Goal: Information Seeking & Learning: Learn about a topic

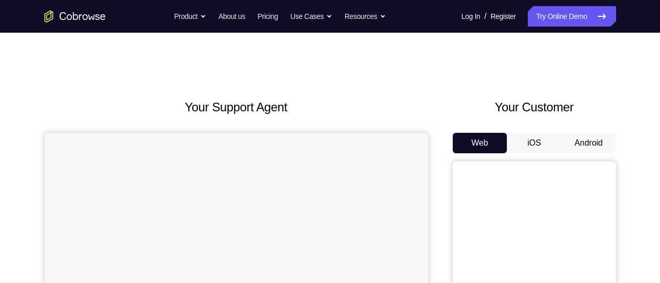
click at [575, 143] on button "Android" at bounding box center [589, 143] width 55 height 20
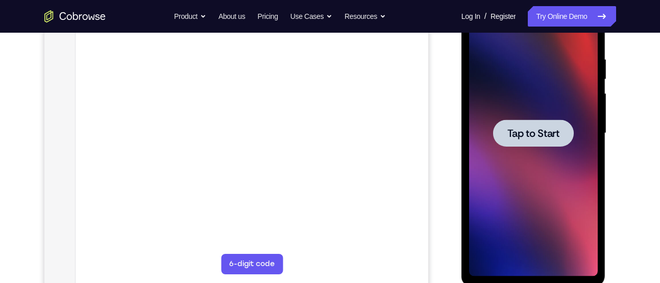
click at [517, 135] on span "Tap to Start" at bounding box center [534, 133] width 52 height 10
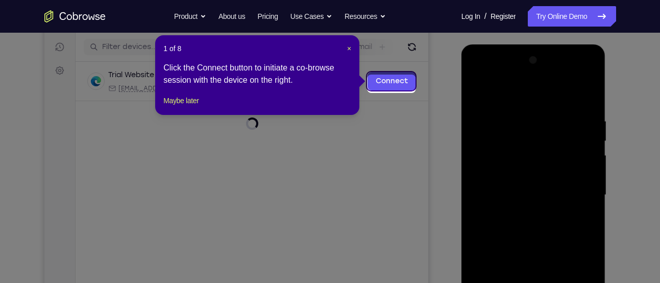
scroll to position [122, 0]
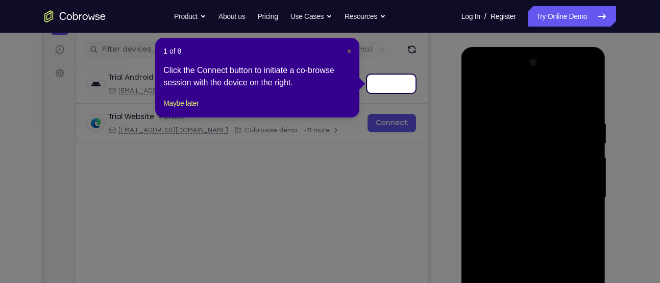
click at [351, 51] on span "×" at bounding box center [349, 51] width 4 height 8
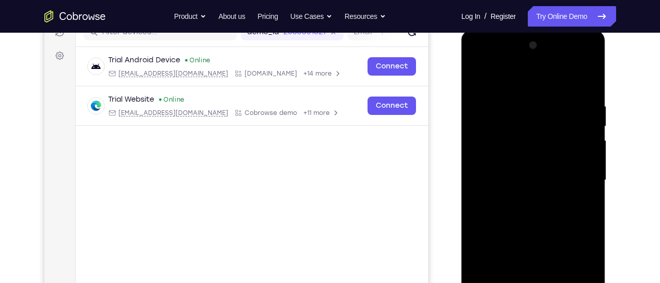
scroll to position [187, 0]
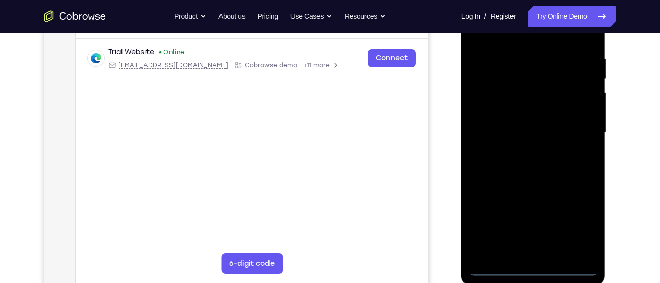
click at [537, 268] on div at bounding box center [533, 133] width 129 height 286
click at [582, 218] on div at bounding box center [533, 133] width 129 height 286
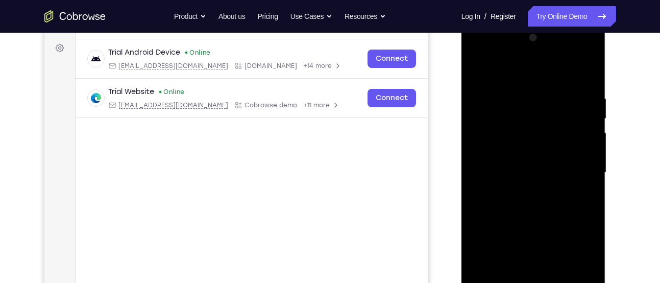
scroll to position [146, 0]
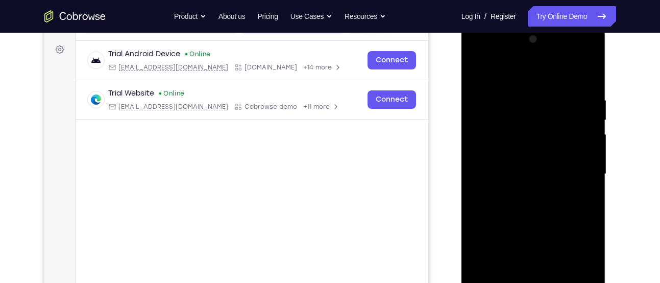
click at [476, 53] on div at bounding box center [533, 174] width 129 height 286
click at [571, 168] on div at bounding box center [533, 174] width 129 height 286
click at [522, 191] on div at bounding box center [533, 174] width 129 height 286
click at [511, 160] on div at bounding box center [533, 174] width 129 height 286
click at [503, 152] on div at bounding box center [533, 174] width 129 height 286
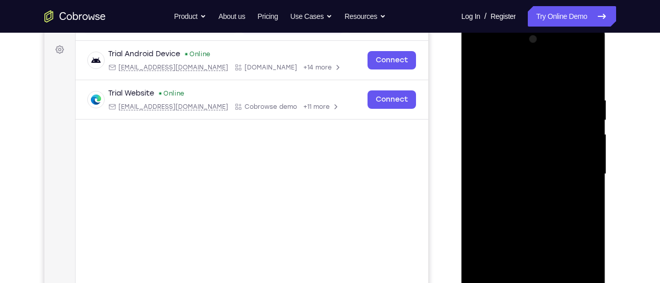
click at [508, 171] on div at bounding box center [533, 174] width 129 height 286
click at [518, 92] on div at bounding box center [533, 174] width 129 height 286
drag, startPoint x: 531, startPoint y: 74, endPoint x: 531, endPoint y: 43, distance: 30.1
click at [531, 44] on div at bounding box center [533, 174] width 129 height 286
click at [583, 84] on div at bounding box center [533, 174] width 129 height 286
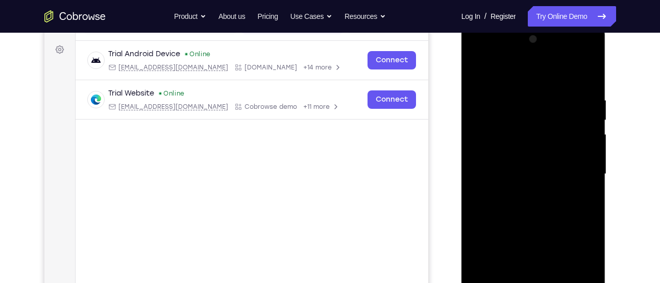
click at [591, 67] on div at bounding box center [533, 174] width 129 height 286
click at [476, 67] on div at bounding box center [533, 174] width 129 height 286
click at [515, 95] on div at bounding box center [533, 174] width 129 height 286
click at [548, 129] on div at bounding box center [533, 174] width 129 height 286
click at [477, 138] on div at bounding box center [533, 174] width 129 height 286
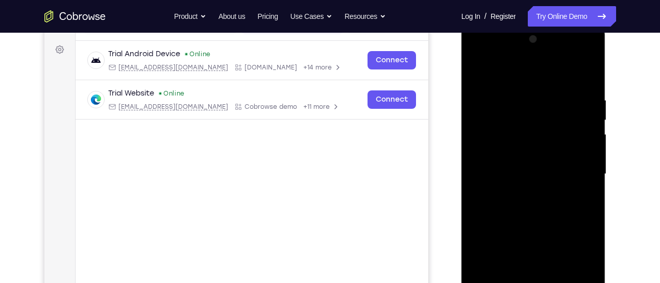
click at [477, 138] on div at bounding box center [533, 174] width 129 height 286
click at [483, 149] on div at bounding box center [533, 174] width 129 height 286
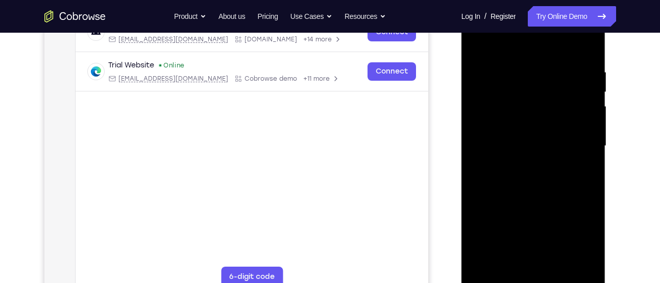
scroll to position [178, 0]
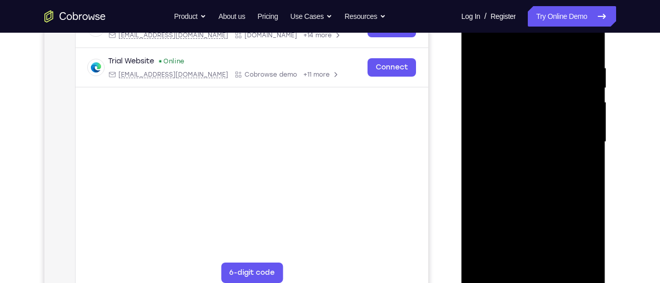
click at [542, 172] on div at bounding box center [533, 142] width 129 height 286
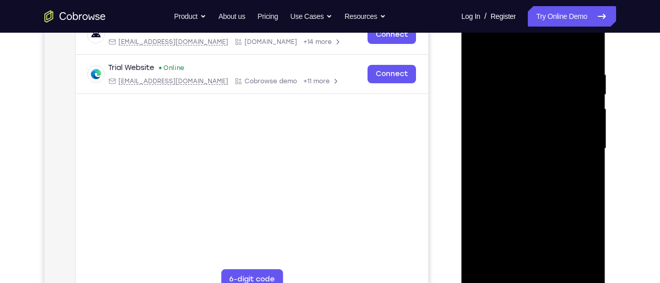
scroll to position [170, 0]
click at [476, 168] on div at bounding box center [533, 150] width 129 height 286
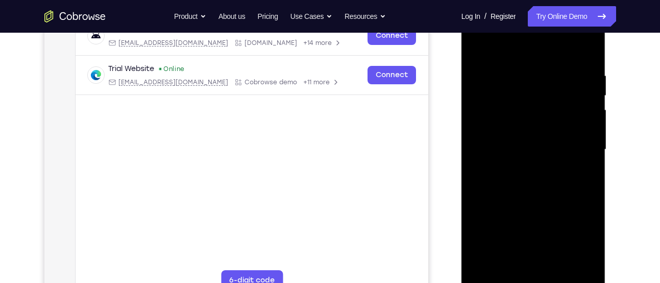
drag, startPoint x: 476, startPoint y: 168, endPoint x: 605, endPoint y: 161, distance: 129.4
click at [605, 162] on div at bounding box center [534, 151] width 145 height 304
click at [475, 149] on div at bounding box center [533, 150] width 129 height 286
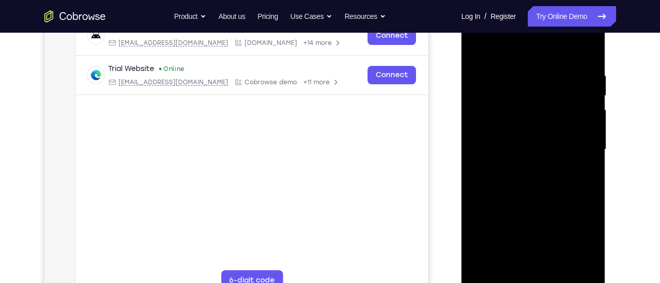
click at [507, 141] on div at bounding box center [533, 150] width 129 height 286
click at [585, 55] on div at bounding box center [533, 150] width 129 height 286
click at [586, 59] on div at bounding box center [533, 150] width 129 height 286
click at [578, 82] on div at bounding box center [533, 150] width 129 height 286
click at [583, 78] on div at bounding box center [533, 150] width 129 height 286
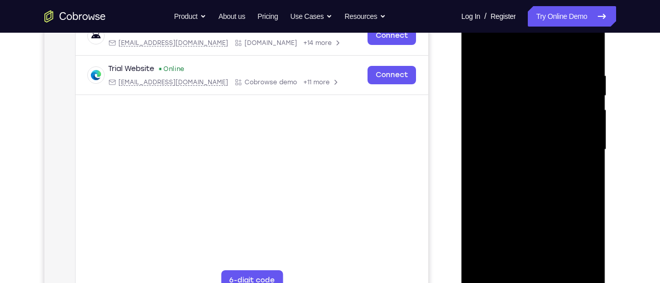
click at [587, 61] on div at bounding box center [533, 150] width 129 height 286
click at [557, 270] on div at bounding box center [533, 150] width 129 height 286
click at [512, 212] on div at bounding box center [533, 150] width 129 height 286
click at [480, 49] on div at bounding box center [533, 150] width 129 height 286
click at [510, 268] on div at bounding box center [533, 150] width 129 height 286
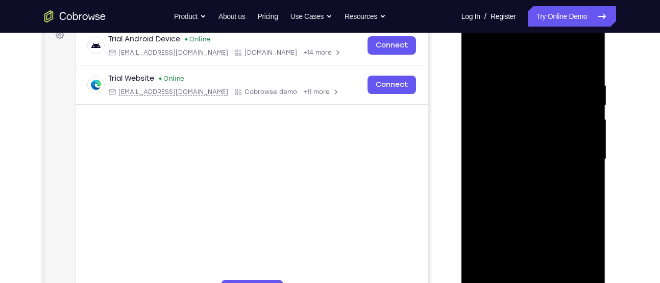
scroll to position [159, 0]
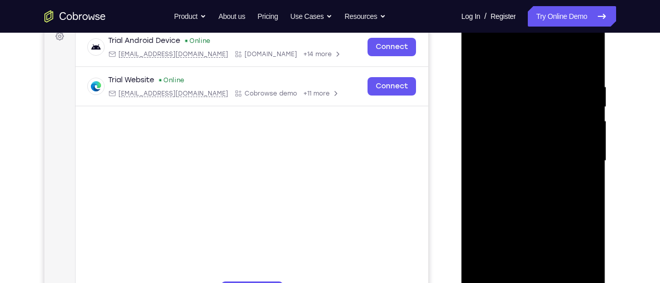
click at [511, 55] on div at bounding box center [533, 161] width 129 height 286
click at [511, 74] on div at bounding box center [533, 161] width 129 height 286
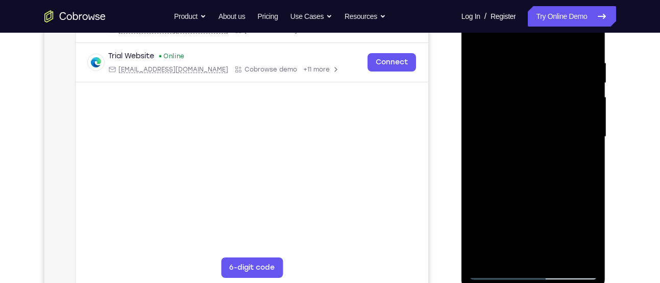
scroll to position [182, 0]
click at [592, 244] on div at bounding box center [533, 137] width 129 height 286
click at [561, 253] on div at bounding box center [533, 137] width 129 height 286
click at [500, 272] on div at bounding box center [533, 137] width 129 height 286
click at [482, 253] on div at bounding box center [533, 137] width 129 height 286
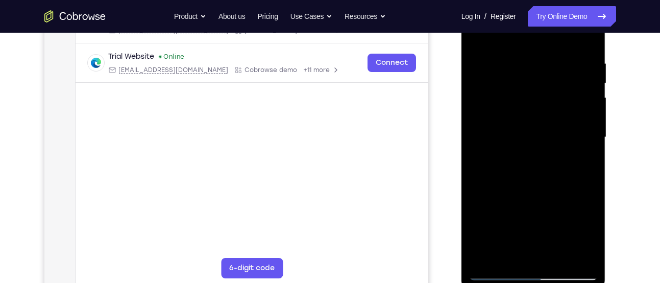
click at [482, 253] on div at bounding box center [533, 137] width 129 height 286
drag, startPoint x: 520, startPoint y: 85, endPoint x: 522, endPoint y: 129, distance: 44.0
click at [522, 129] on div at bounding box center [533, 137] width 129 height 286
drag, startPoint x: 524, startPoint y: 79, endPoint x: 533, endPoint y: 148, distance: 69.6
click at [533, 148] on div at bounding box center [533, 137] width 129 height 286
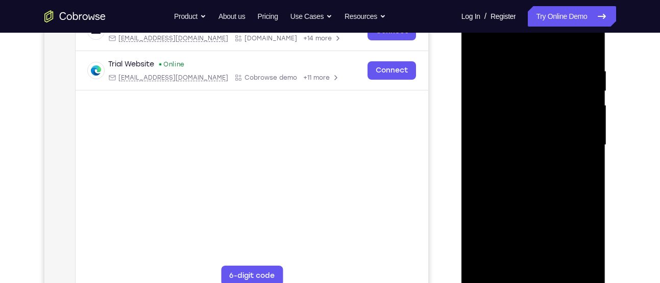
scroll to position [173, 0]
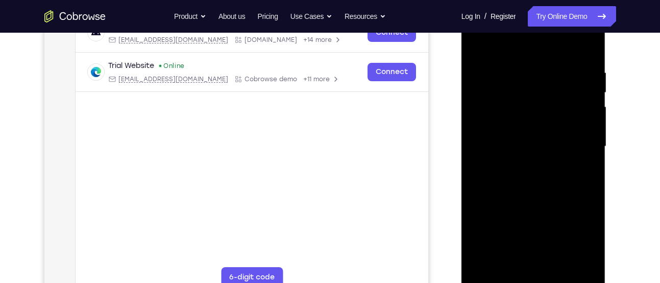
click at [511, 267] on div at bounding box center [533, 147] width 129 height 286
click at [581, 268] on div at bounding box center [533, 147] width 129 height 286
click at [485, 80] on div at bounding box center [533, 147] width 129 height 286
click at [512, 66] on div at bounding box center [533, 147] width 129 height 286
click at [492, 76] on div at bounding box center [533, 147] width 129 height 286
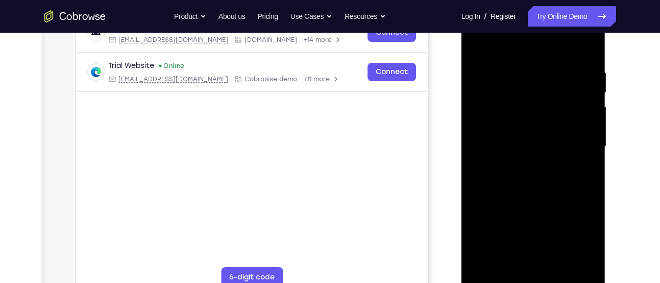
click at [511, 138] on div at bounding box center [533, 147] width 129 height 286
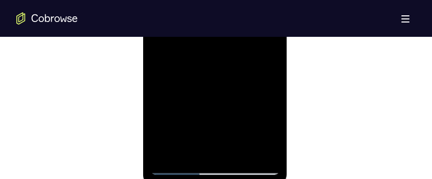
scroll to position [699, 0]
click at [177, 164] on div at bounding box center [215, 30] width 129 height 286
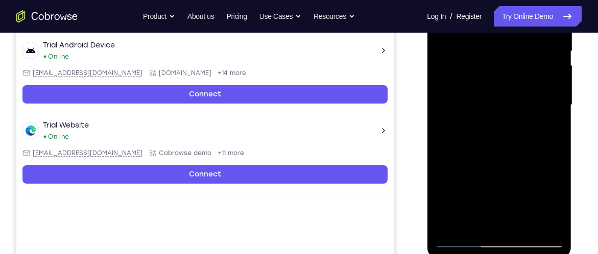
scroll to position [222, 0]
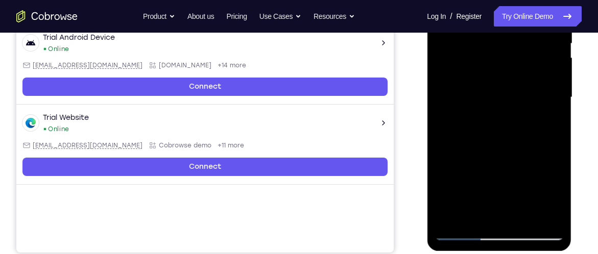
click at [449, 215] on div at bounding box center [499, 98] width 129 height 286
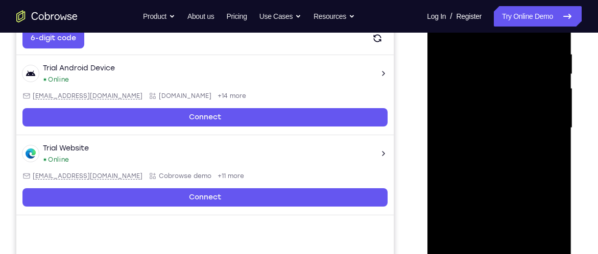
scroll to position [184, 0]
